Goal: Transaction & Acquisition: Download file/media

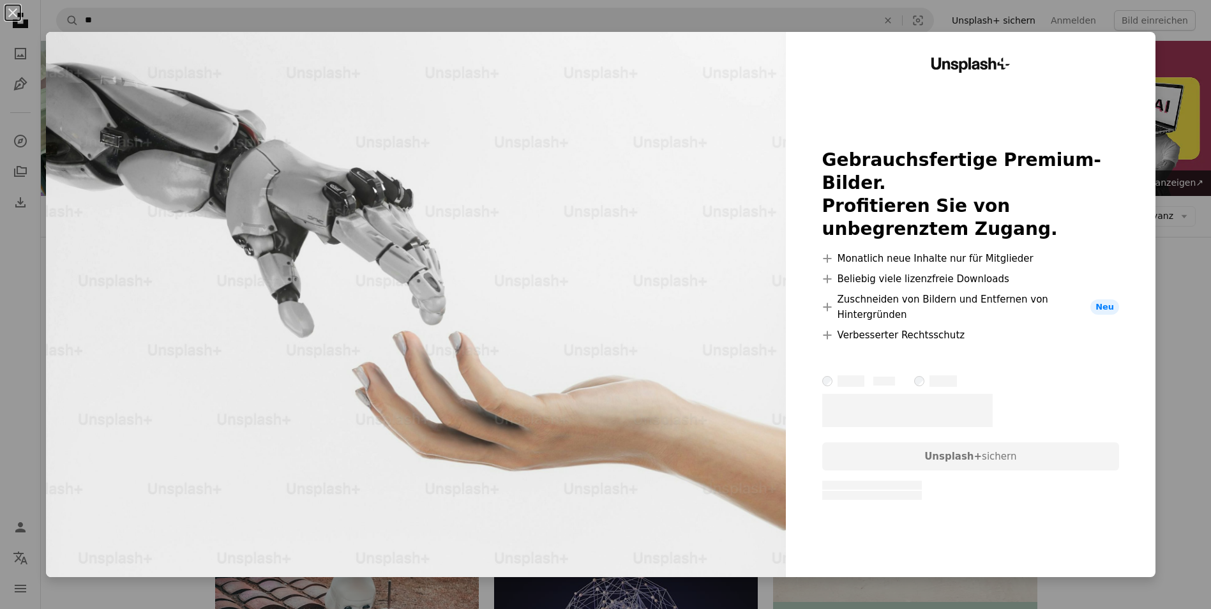
scroll to position [702, 0]
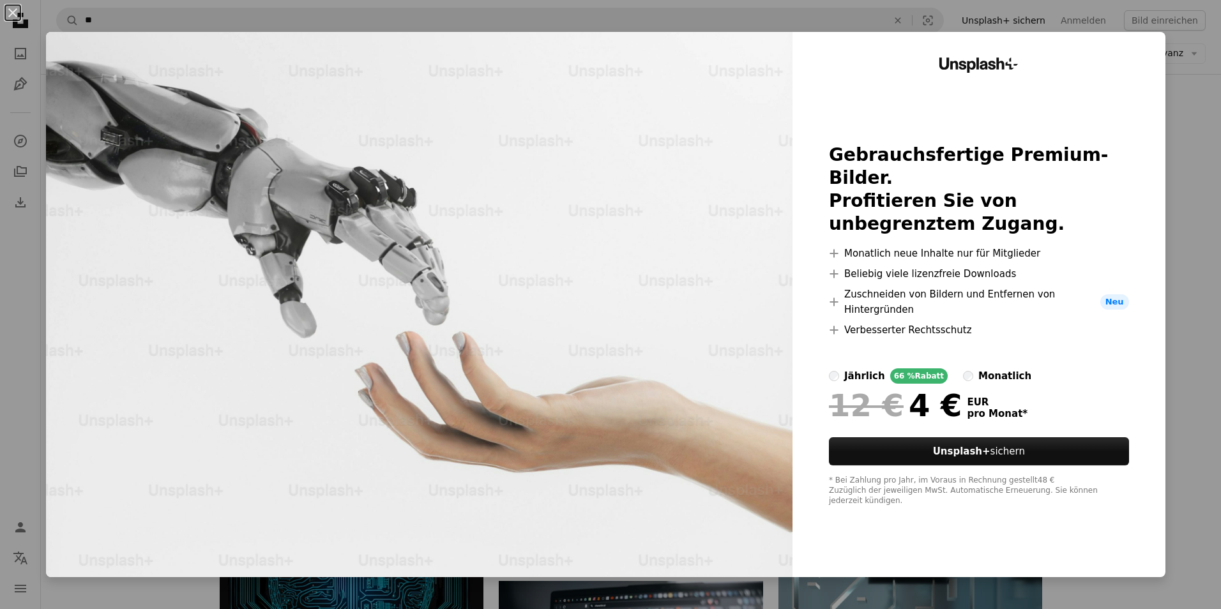
click at [1168, 106] on div "An X shape Unsplash+ Gebrauchsfertige Premium-Bilder. Profitieren Sie von unbeg…" at bounding box center [610, 304] width 1221 height 609
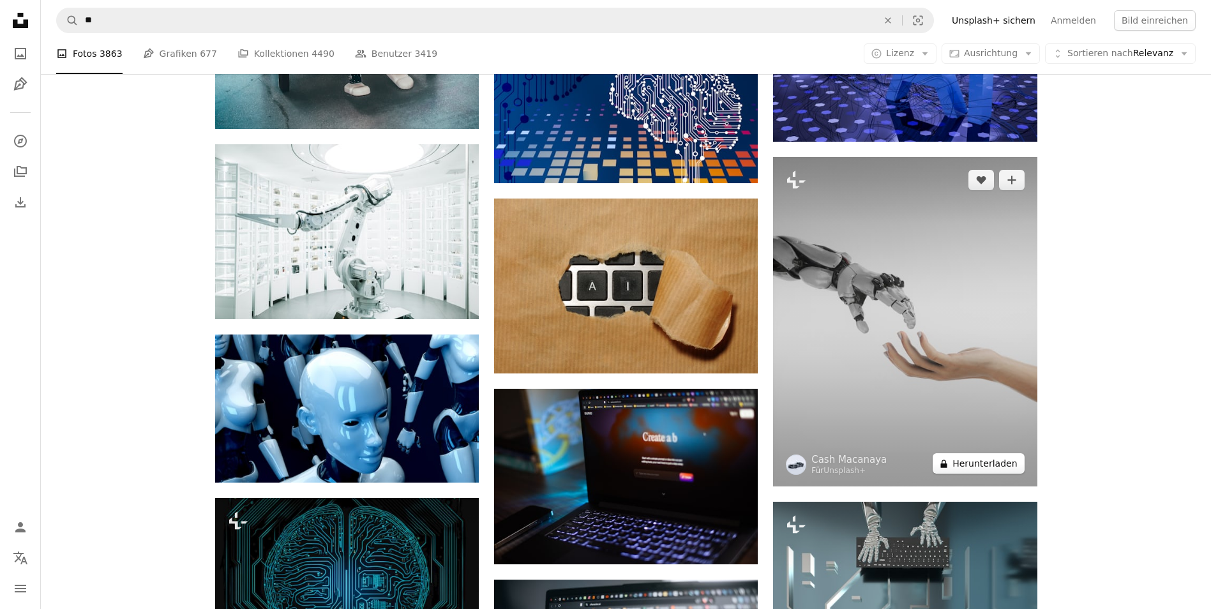
click at [979, 464] on button "A lock Herunterladen" at bounding box center [978, 463] width 91 height 20
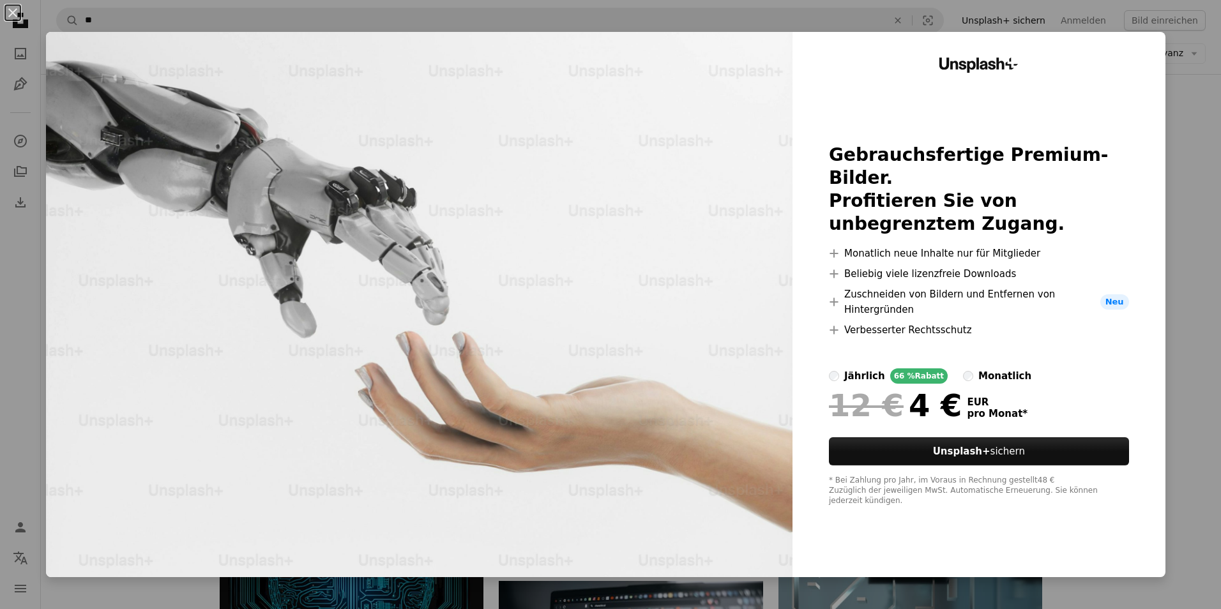
click at [1194, 121] on div "An X shape Unsplash+ Gebrauchsfertige Premium-Bilder. Profitieren Sie von unbeg…" at bounding box center [610, 304] width 1221 height 609
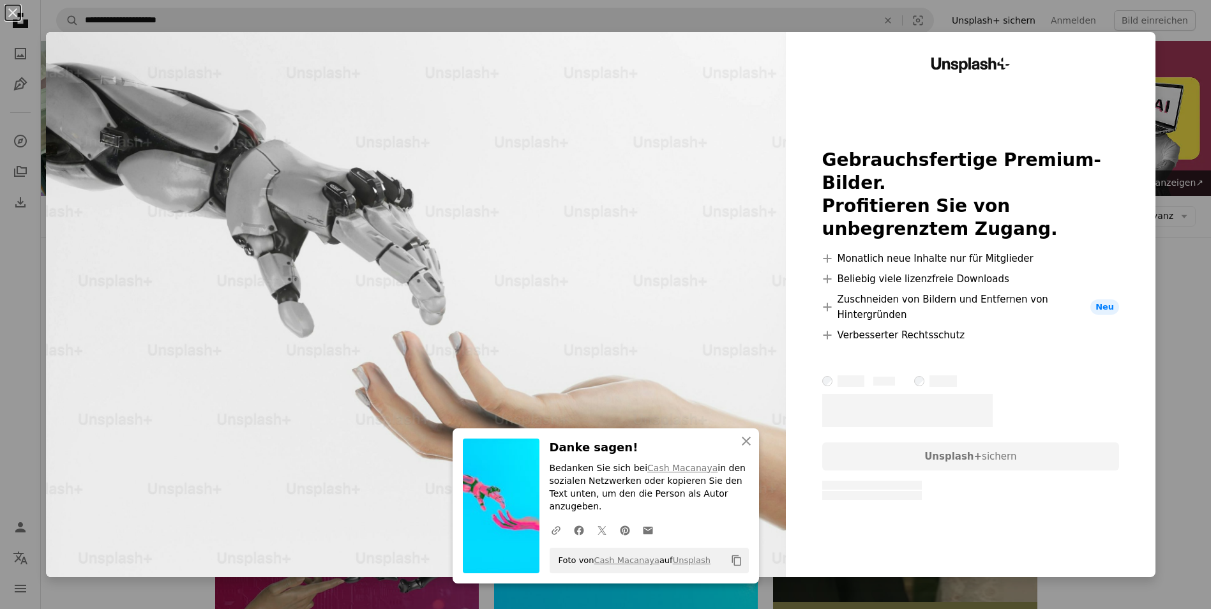
scroll to position [1149, 0]
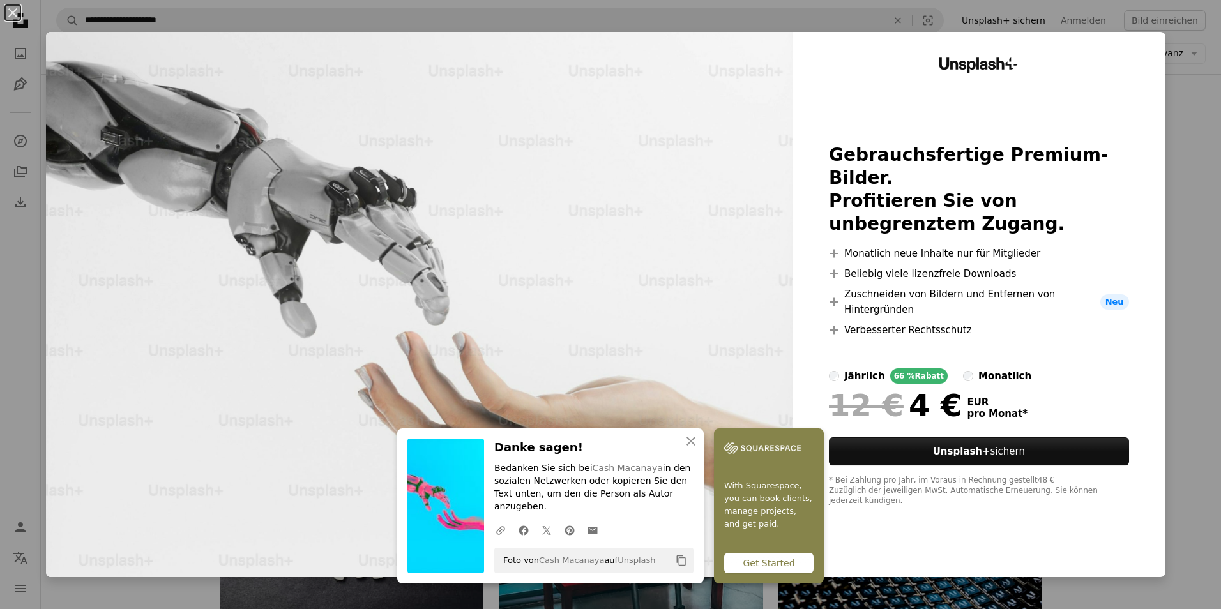
click at [1172, 129] on div "An X shape An X shape Schließen Danke sagen! Bedanken Sie sich bei Cash Macanay…" at bounding box center [610, 304] width 1221 height 609
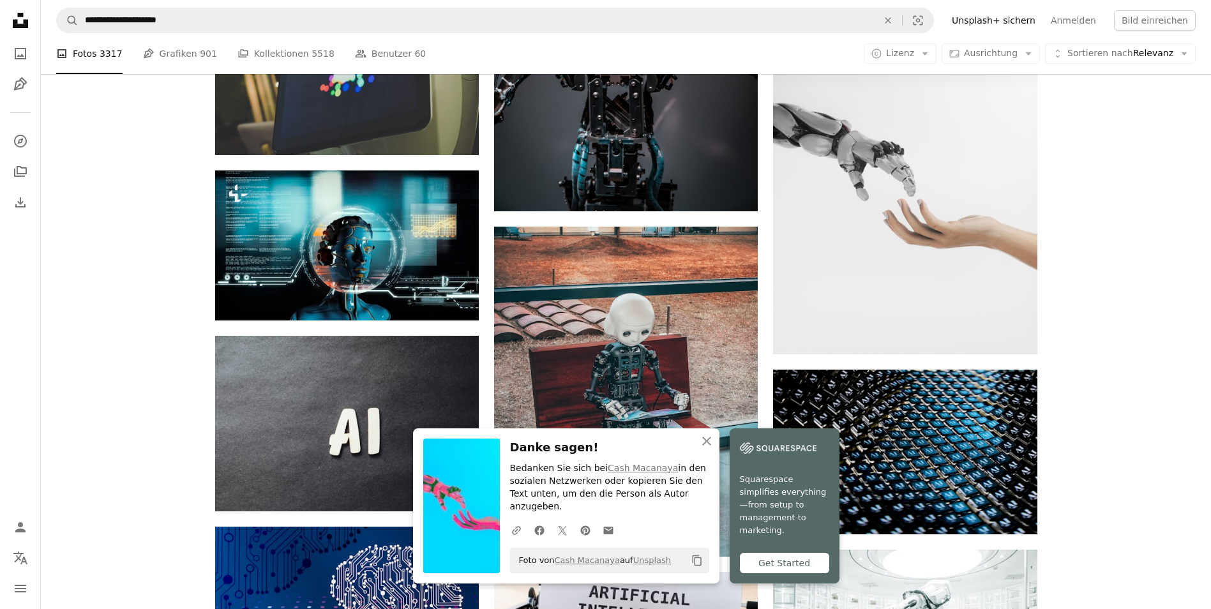
scroll to position [1277, 0]
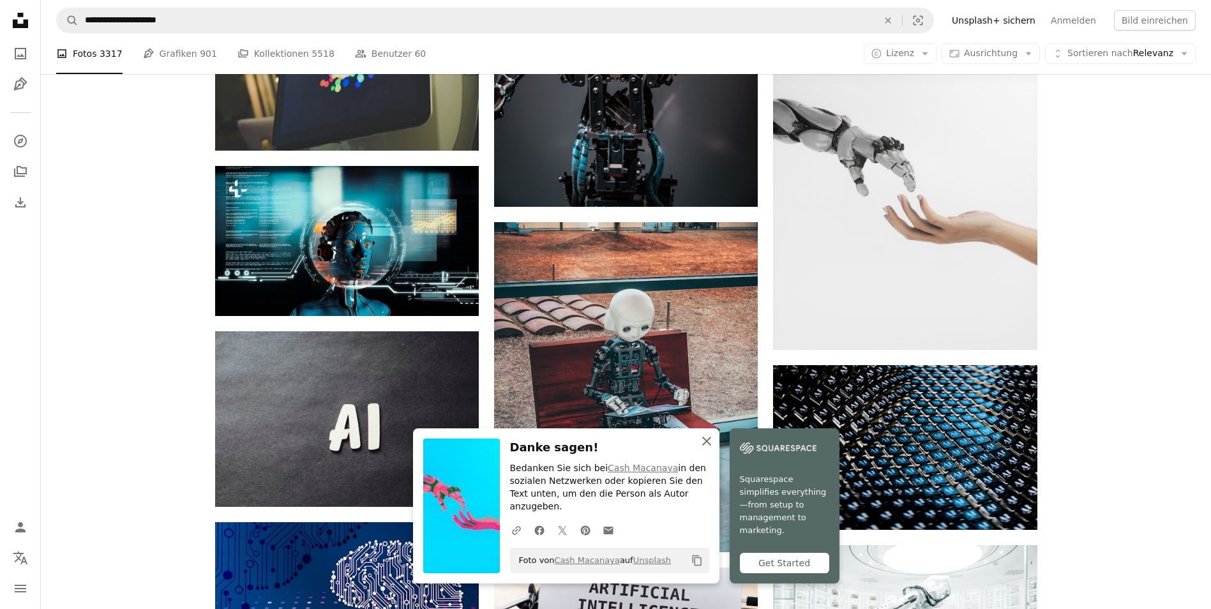
click at [709, 449] on icon "An X shape" at bounding box center [706, 441] width 15 height 15
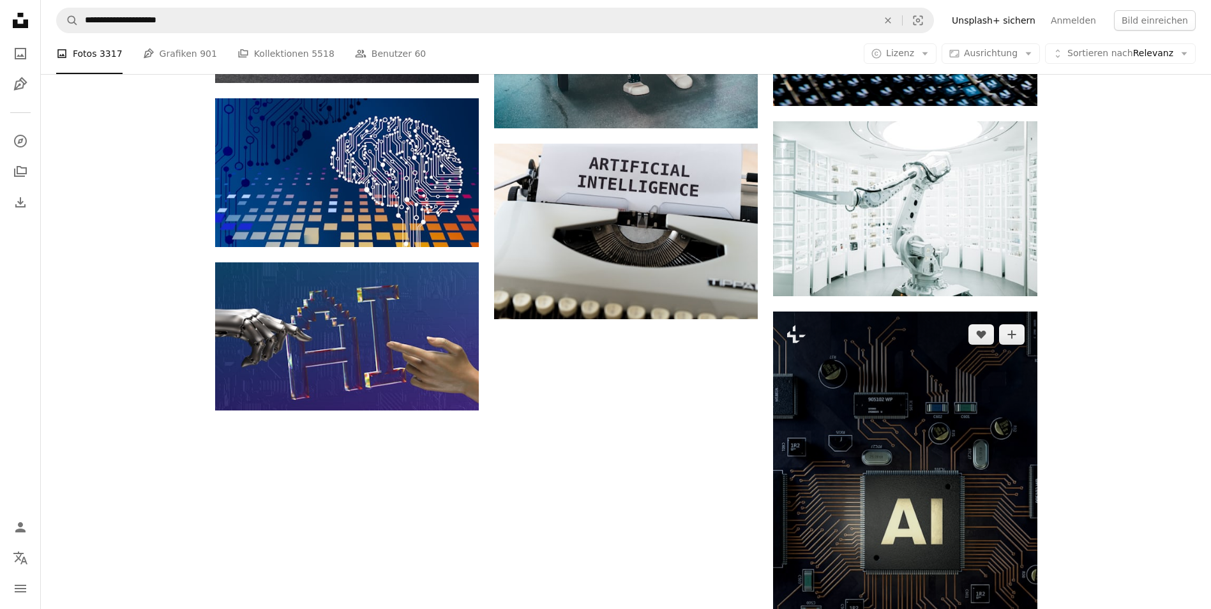
scroll to position [1724, 0]
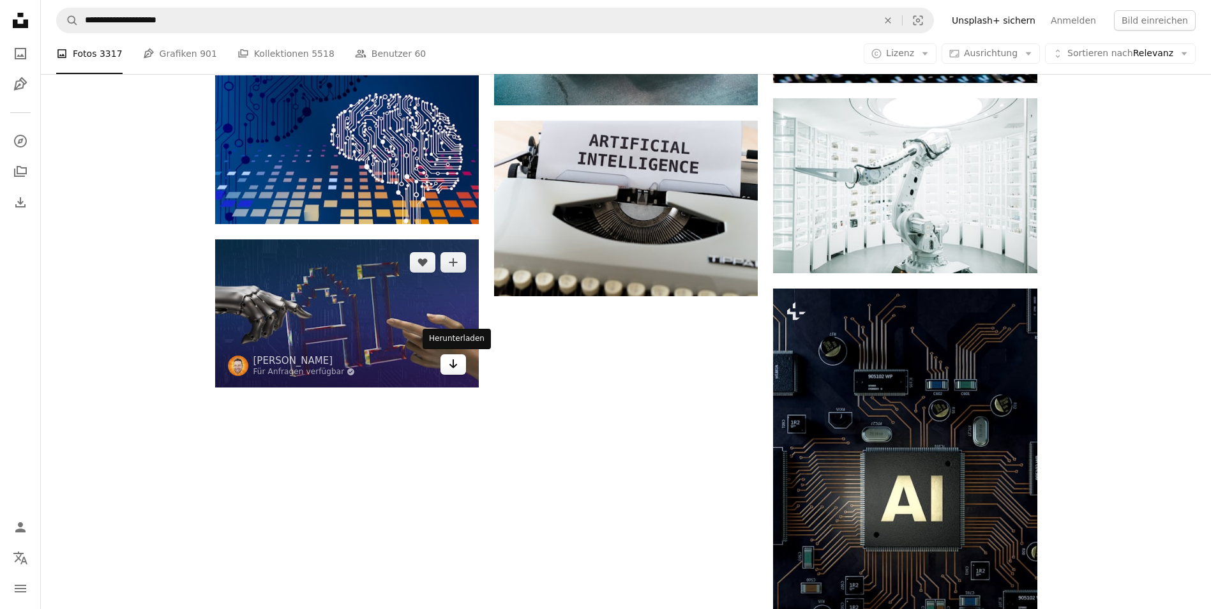
click at [447, 370] on link "Arrow pointing down" at bounding box center [454, 364] width 26 height 20
